Goal: Transaction & Acquisition: Obtain resource

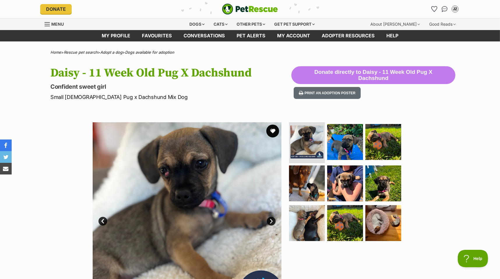
click at [274, 130] on button "favourite" at bounding box center [272, 130] width 13 height 13
click at [273, 223] on img at bounding box center [187, 216] width 189 height 189
click at [271, 220] on link "Next" at bounding box center [271, 220] width 9 height 9
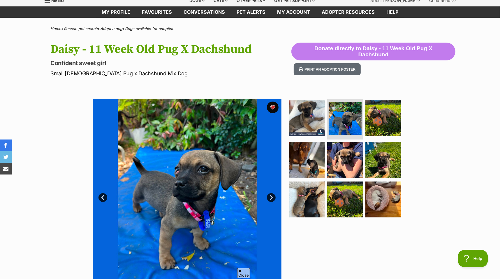
scroll to position [36, 0]
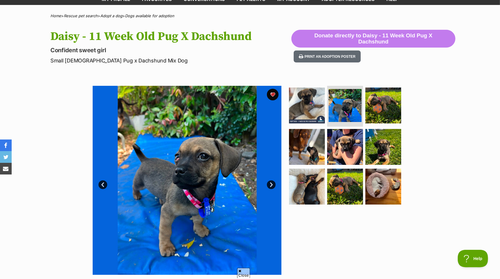
click at [271, 184] on link "Next" at bounding box center [271, 184] width 9 height 9
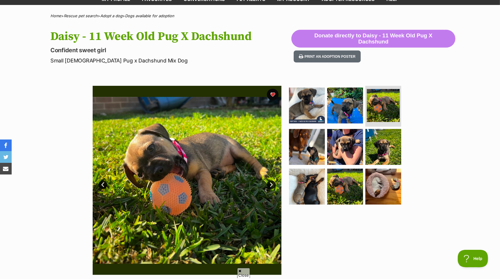
click at [271, 184] on link "Next" at bounding box center [271, 184] width 9 height 9
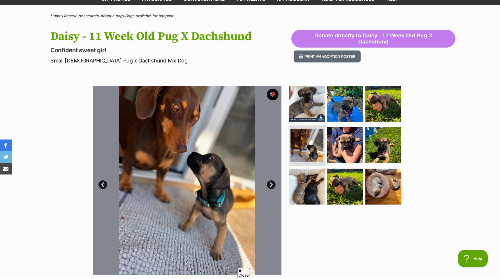
click at [271, 183] on link "Next" at bounding box center [271, 184] width 9 height 9
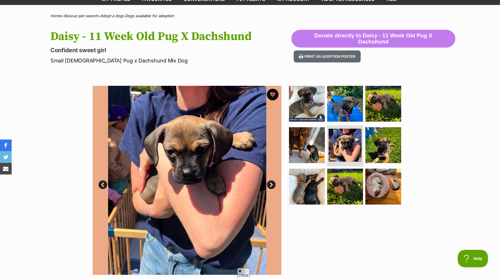
click at [271, 183] on link "Next" at bounding box center [271, 184] width 9 height 9
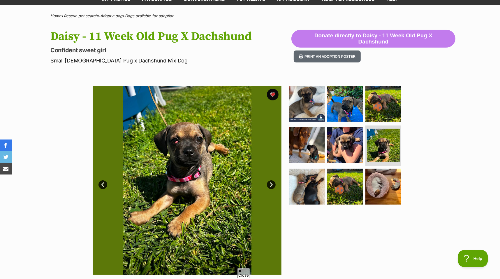
click at [271, 183] on link "Next" at bounding box center [271, 184] width 9 height 9
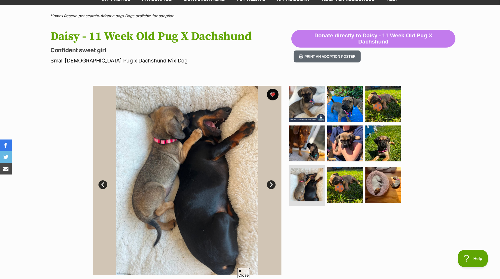
click at [271, 183] on link "Next" at bounding box center [271, 184] width 9 height 9
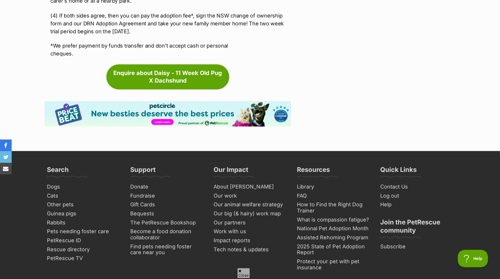
scroll to position [910, 0]
